Goal: Task Accomplishment & Management: Use online tool/utility

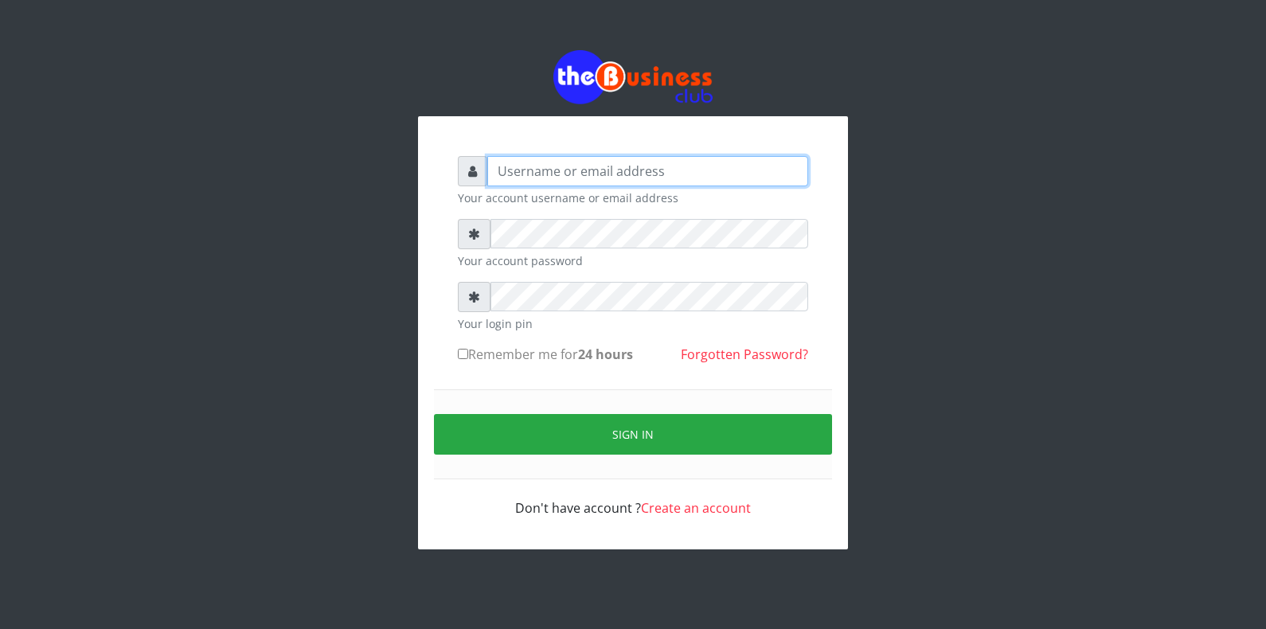
type input "Azeez44real@yahoo.com"
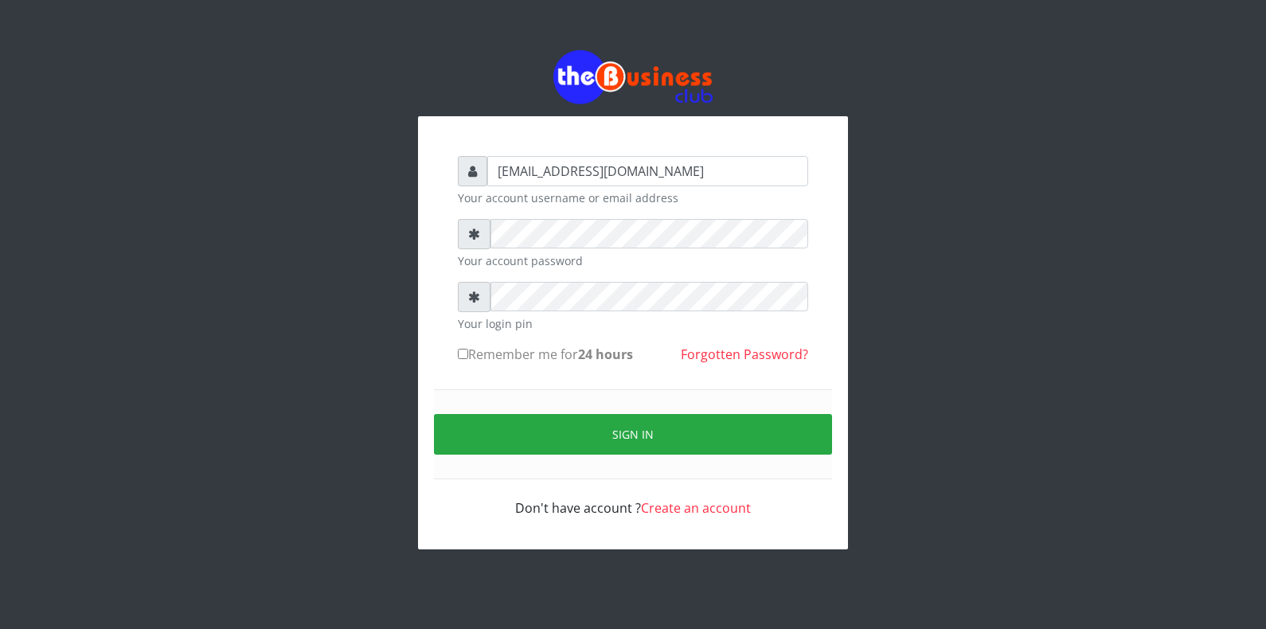
click at [460, 357] on input "Remember me for 24 hours" at bounding box center [463, 354] width 10 height 10
checkbox input "true"
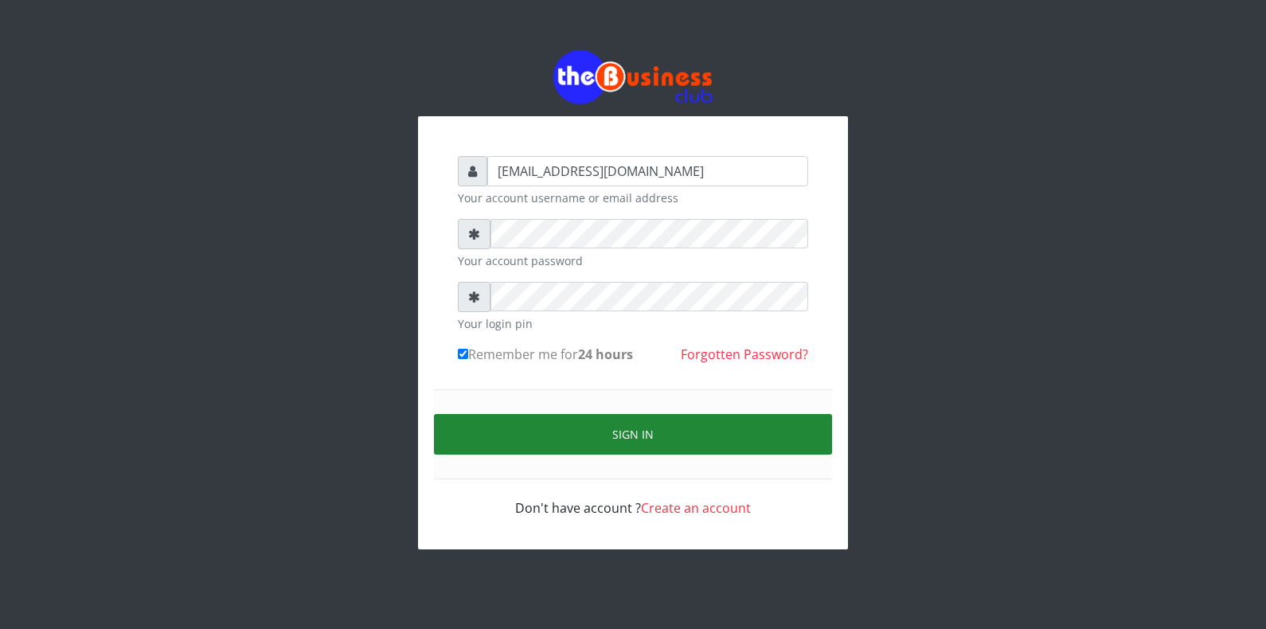
click at [526, 444] on button "Sign in" at bounding box center [633, 434] width 398 height 41
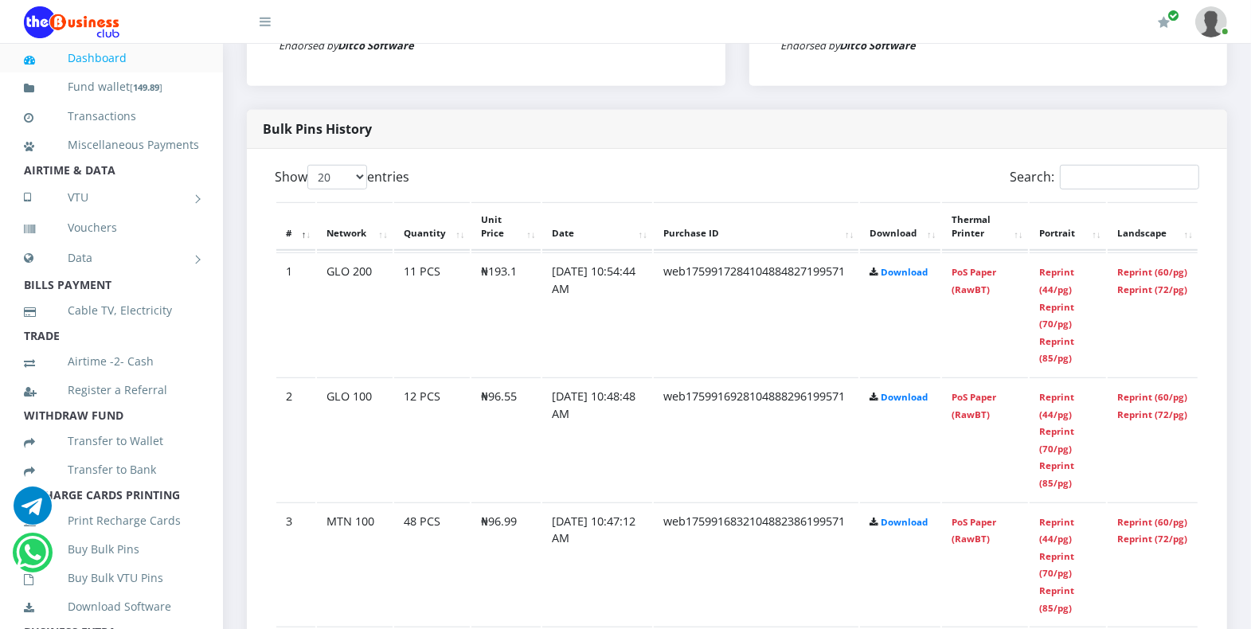
scroll to position [836, 0]
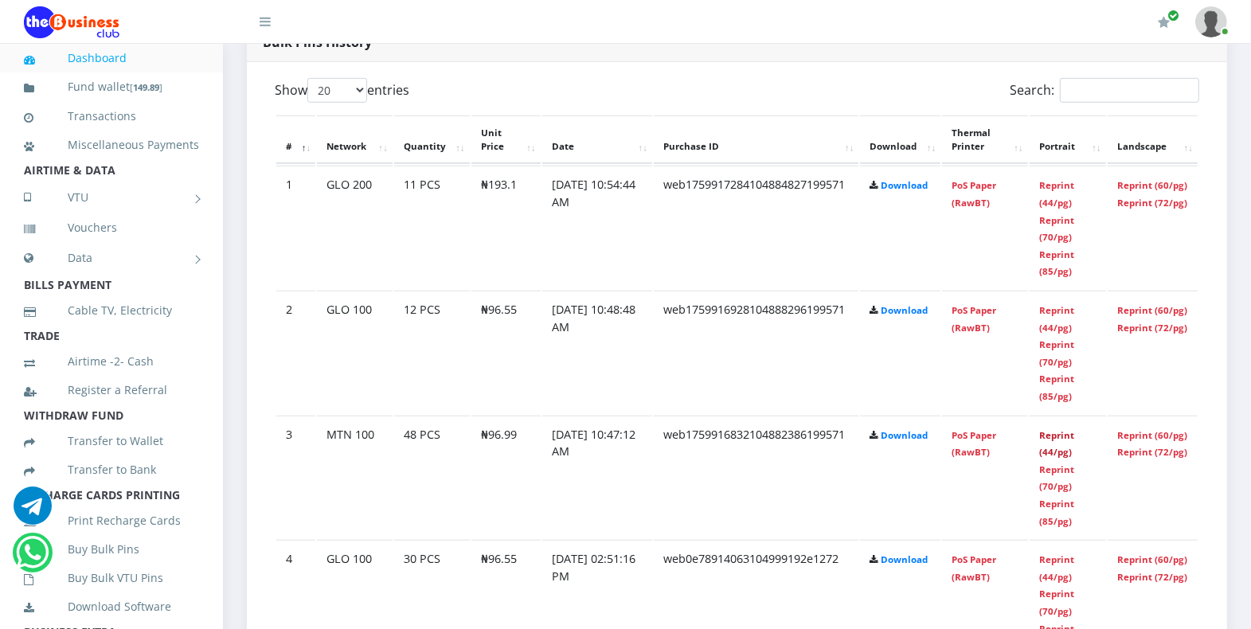
click at [1049, 432] on link "Reprint (44/pg)" at bounding box center [1056, 443] width 35 height 29
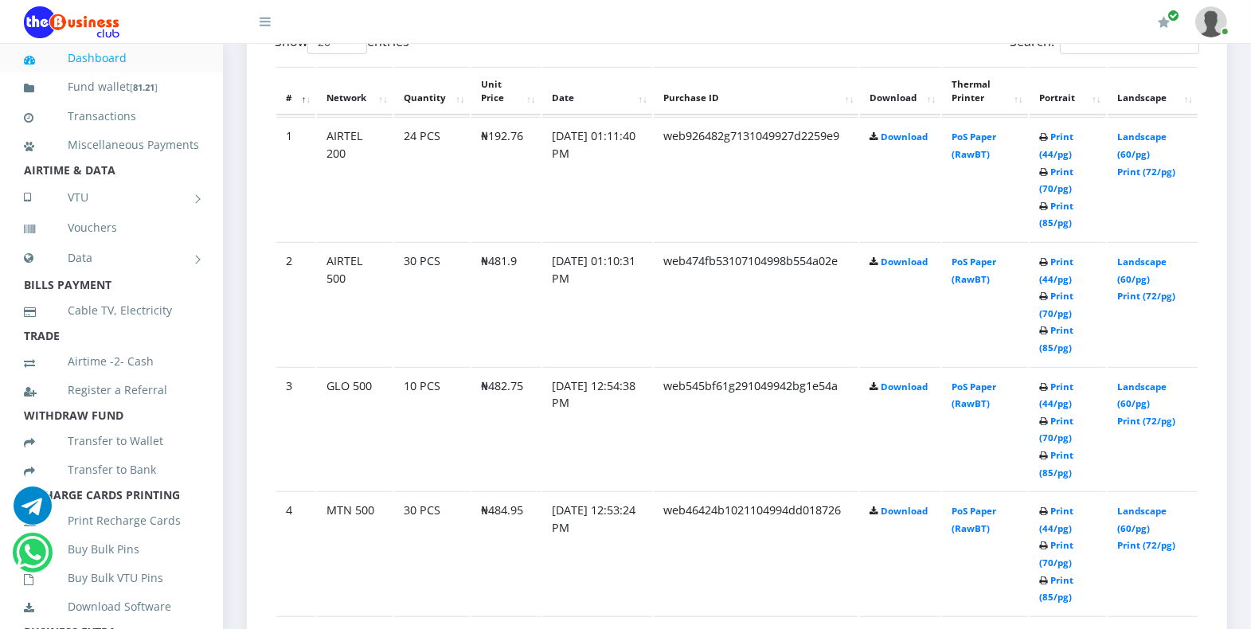
scroll to position [860, 0]
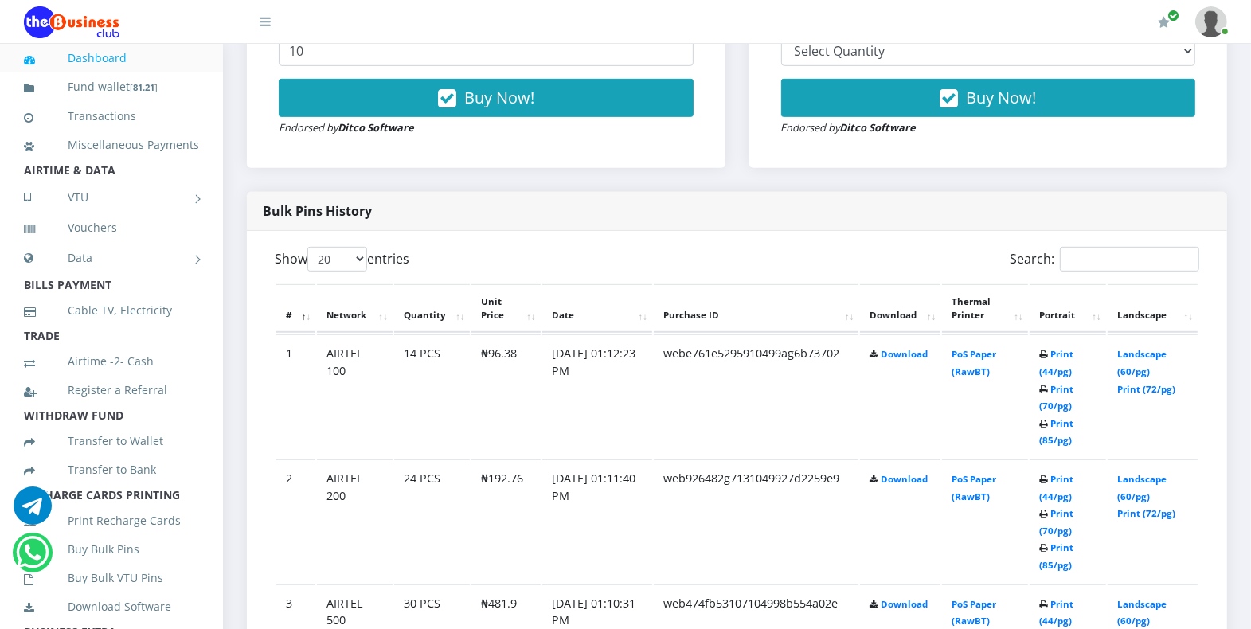
scroll to position [711, 0]
